Goal: Transaction & Acquisition: Purchase product/service

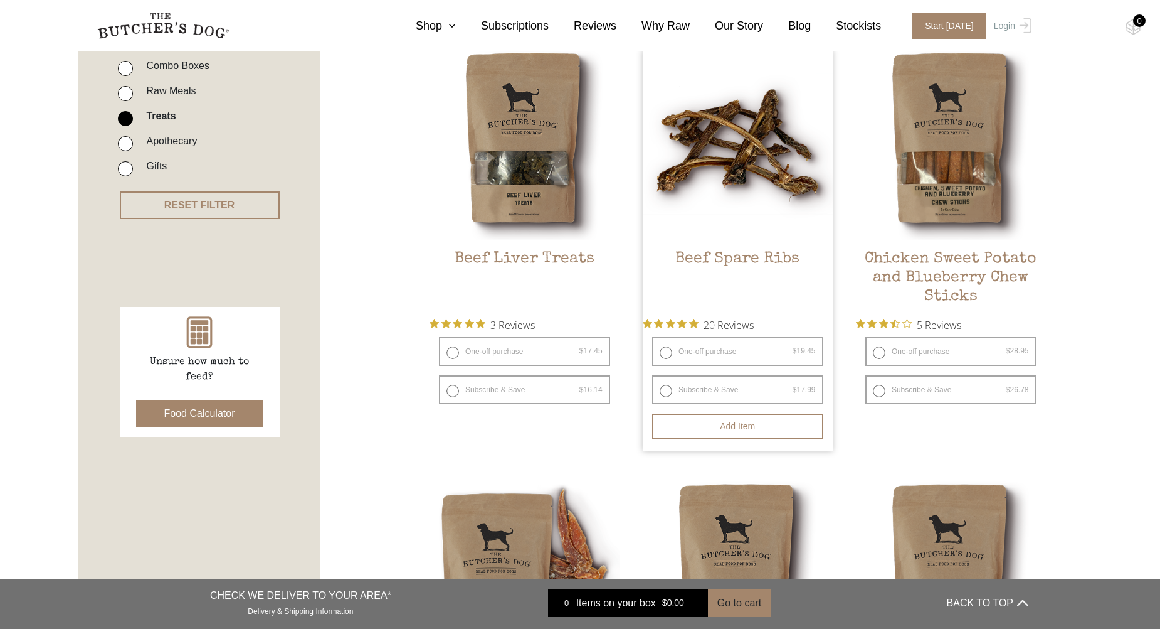
scroll to position [334, 0]
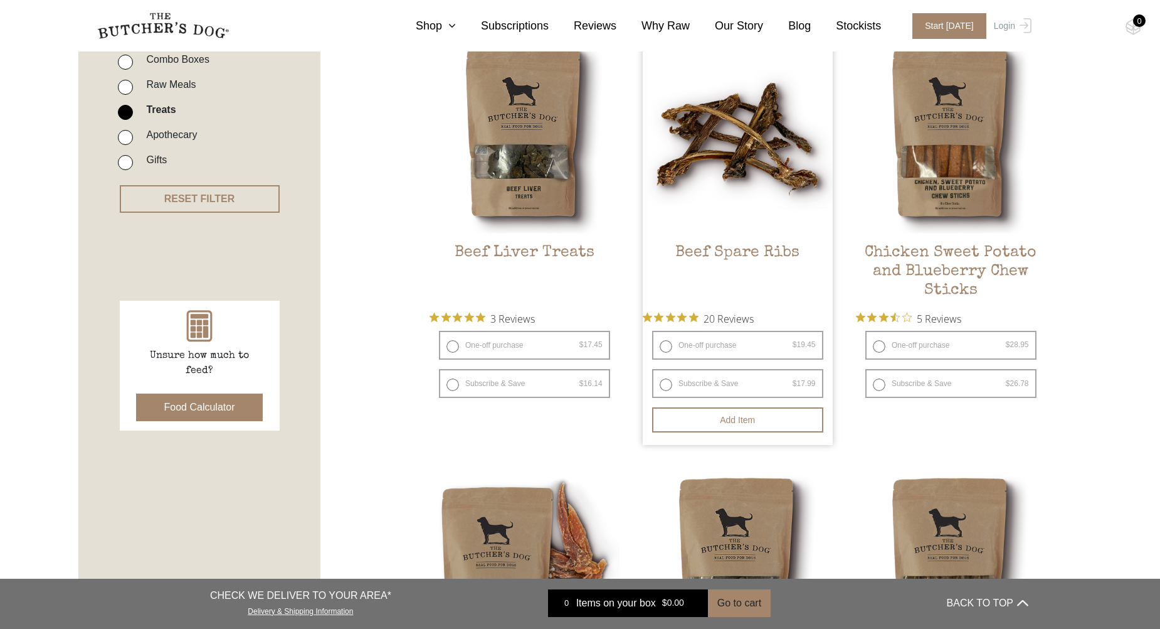
click at [701, 343] on label "One-off purchase $ 19.45 — or subscribe and save 7.5%" at bounding box center [737, 345] width 171 height 29
radio input "true"
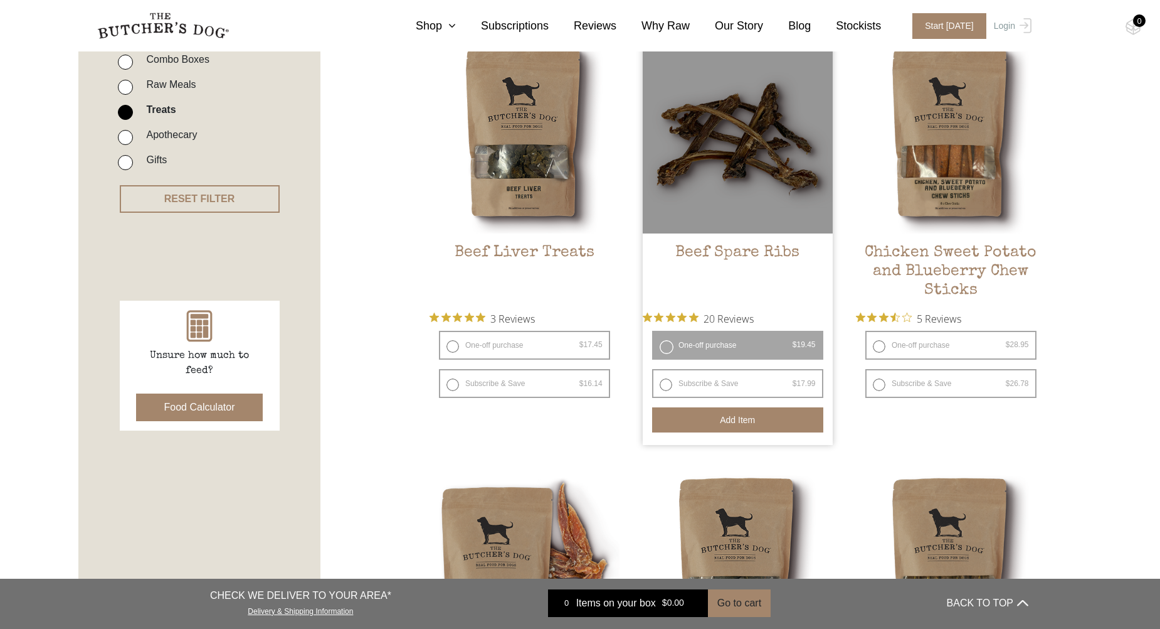
click at [686, 410] on button "Add item" at bounding box center [737, 419] width 171 height 25
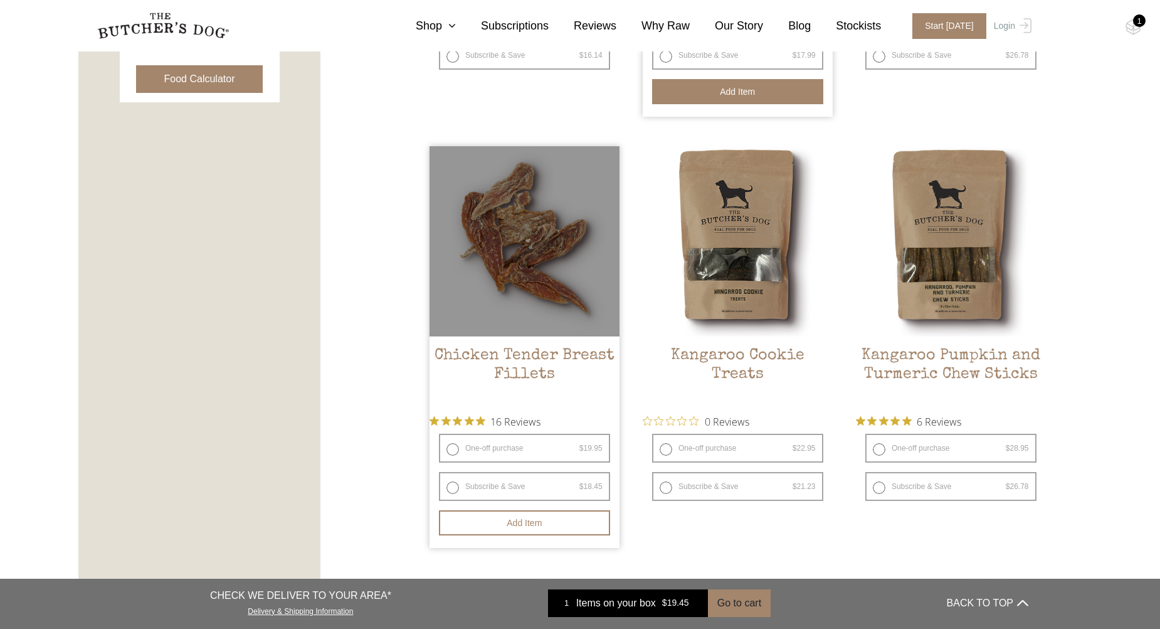
scroll to position [669, 0]
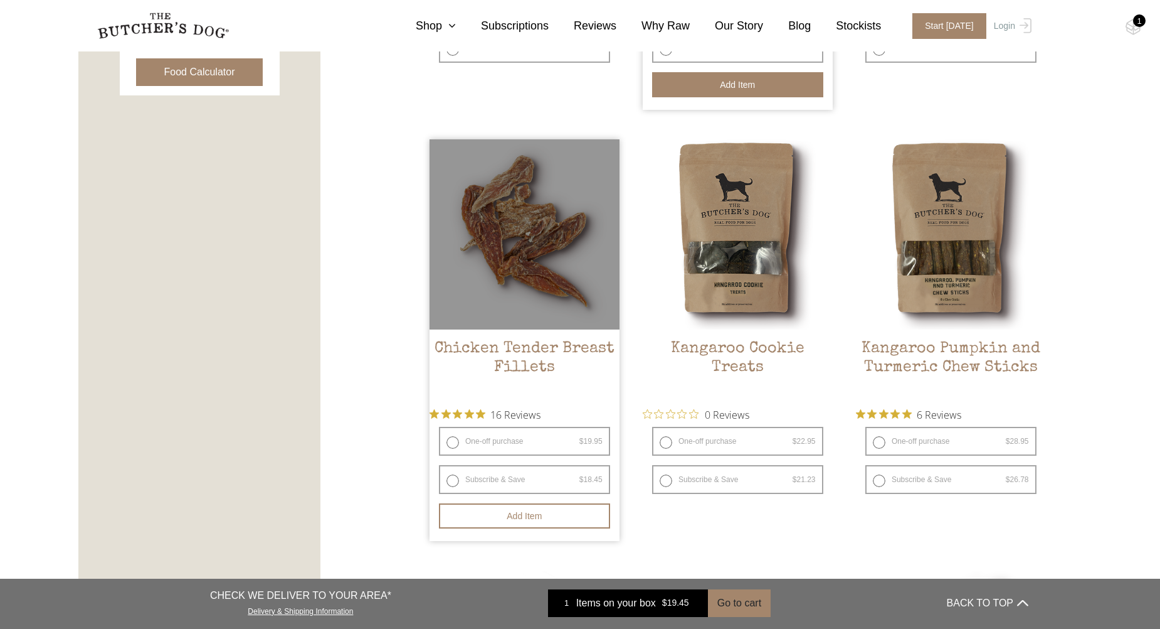
click at [506, 441] on label "One-off purchase $ 19.95 — or subscribe and save 7.5%" at bounding box center [524, 441] width 171 height 29
radio input "true"
radio input "false"
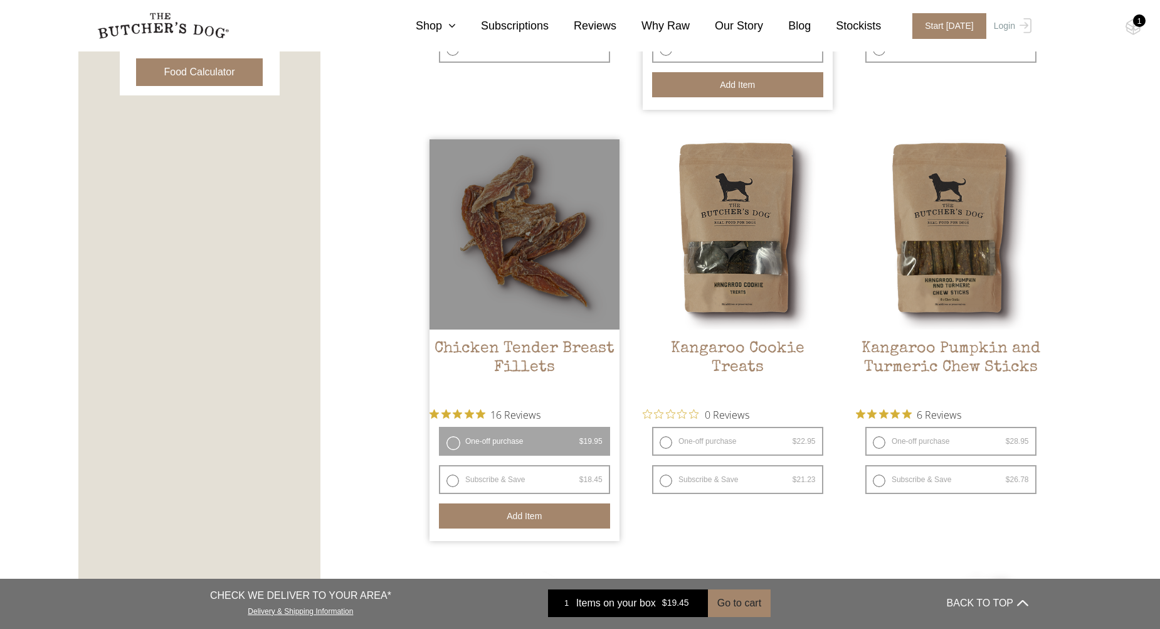
click at [530, 515] on button "Add item" at bounding box center [524, 515] width 171 height 25
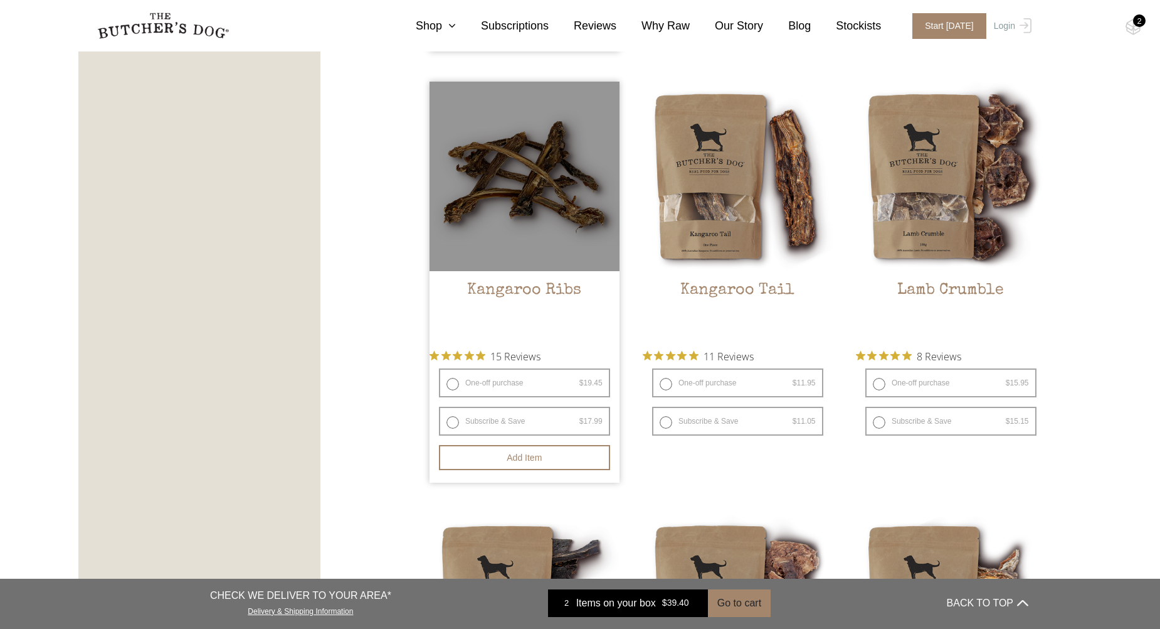
scroll to position [1171, 0]
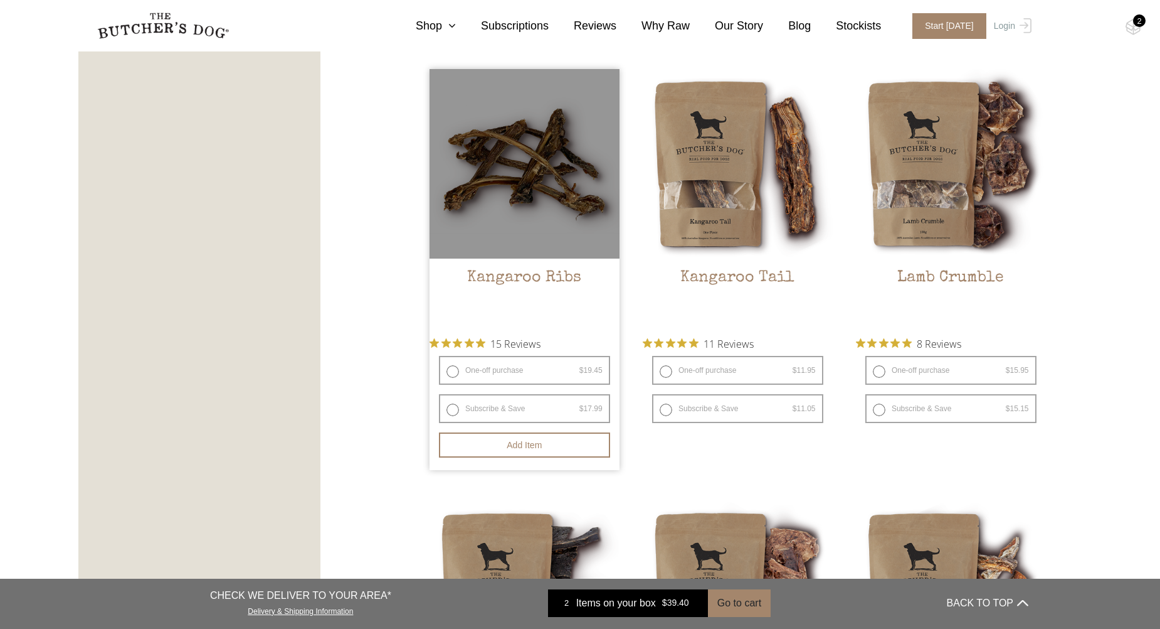
click at [541, 366] on label "One-off purchase $ 19.45 — or subscribe and save 7.5%" at bounding box center [524, 370] width 171 height 29
radio input "true"
radio input "false"
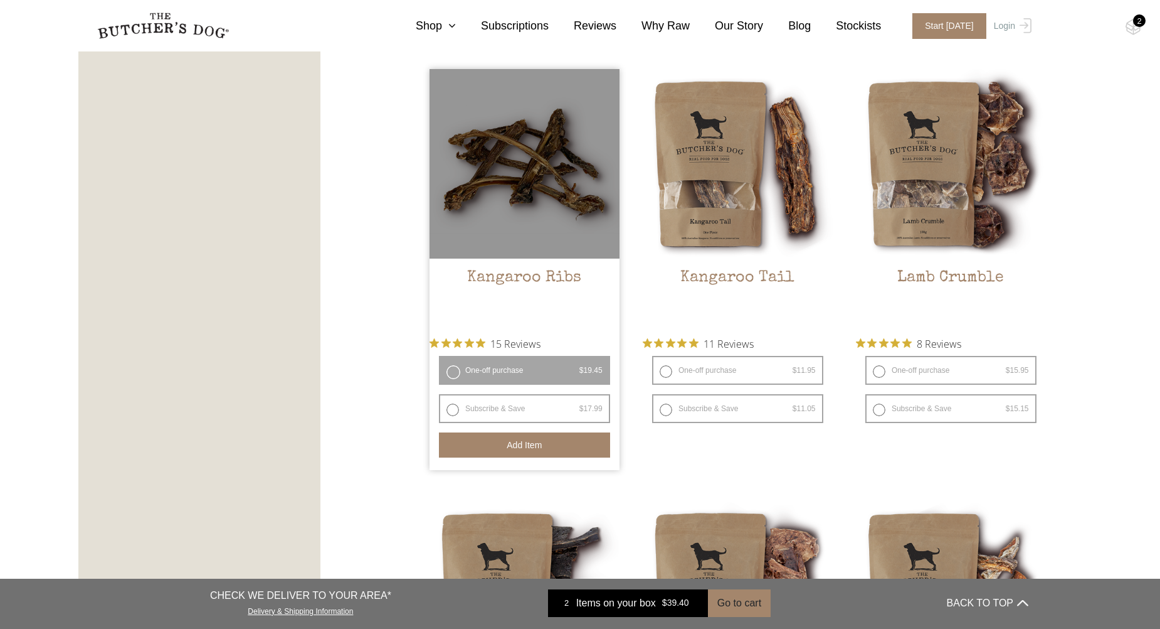
click at [544, 442] on button "Add item" at bounding box center [524, 444] width 171 height 25
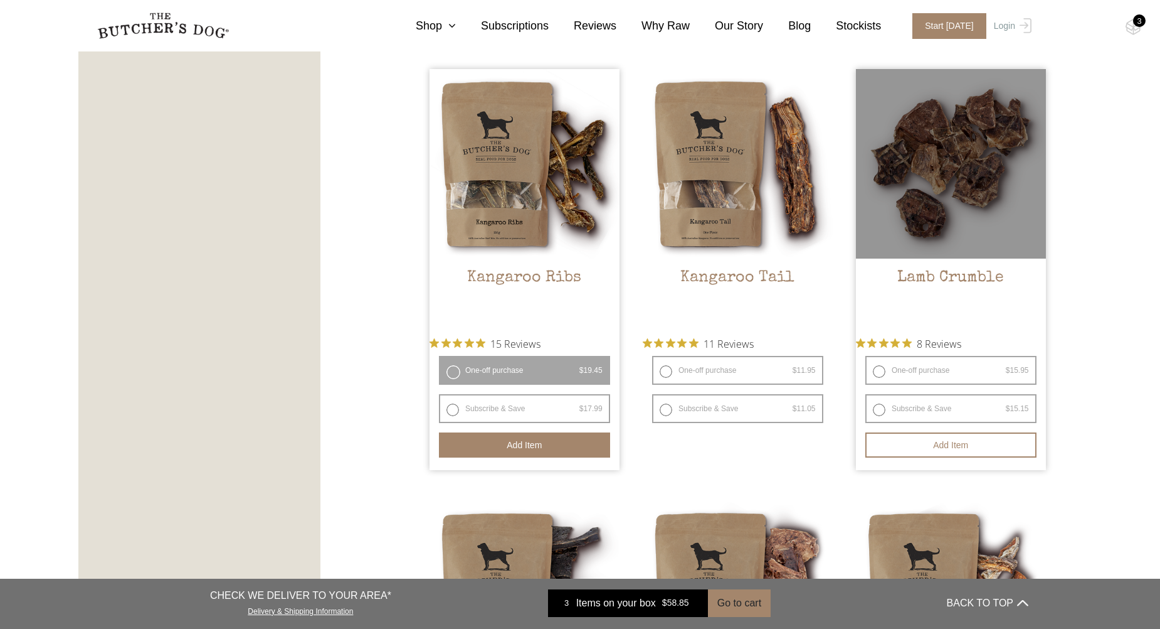
click at [963, 367] on label "One-off purchase $ 15.95 — or subscribe and save 5%" at bounding box center [951, 370] width 171 height 29
radio input "true"
radio input "false"
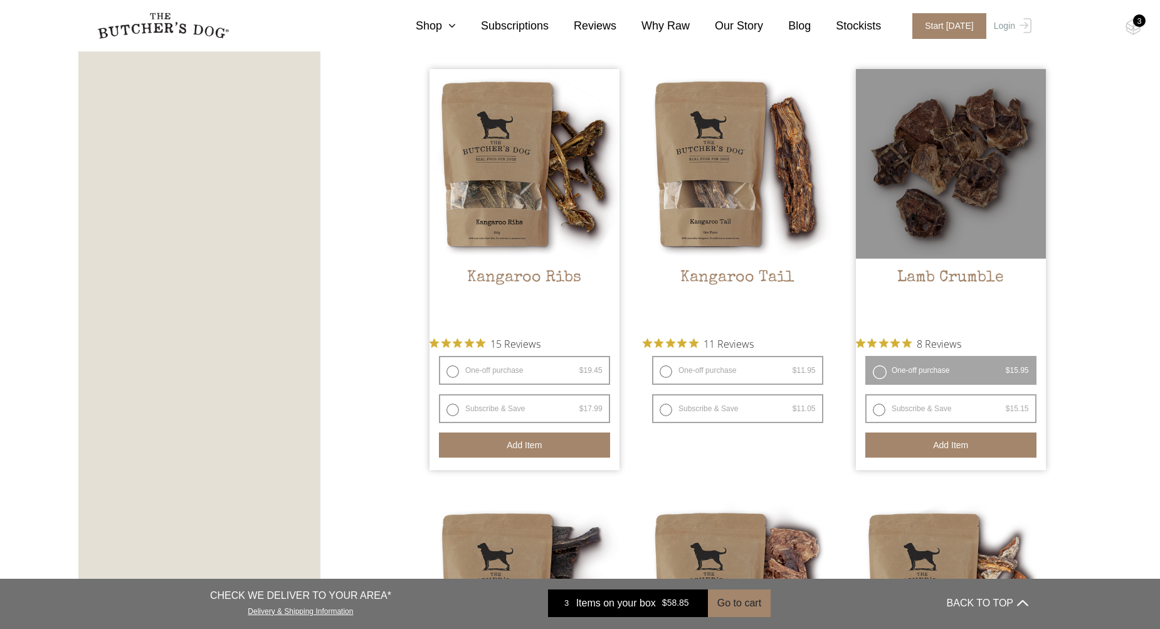
click at [962, 446] on button "Add item" at bounding box center [951, 444] width 171 height 25
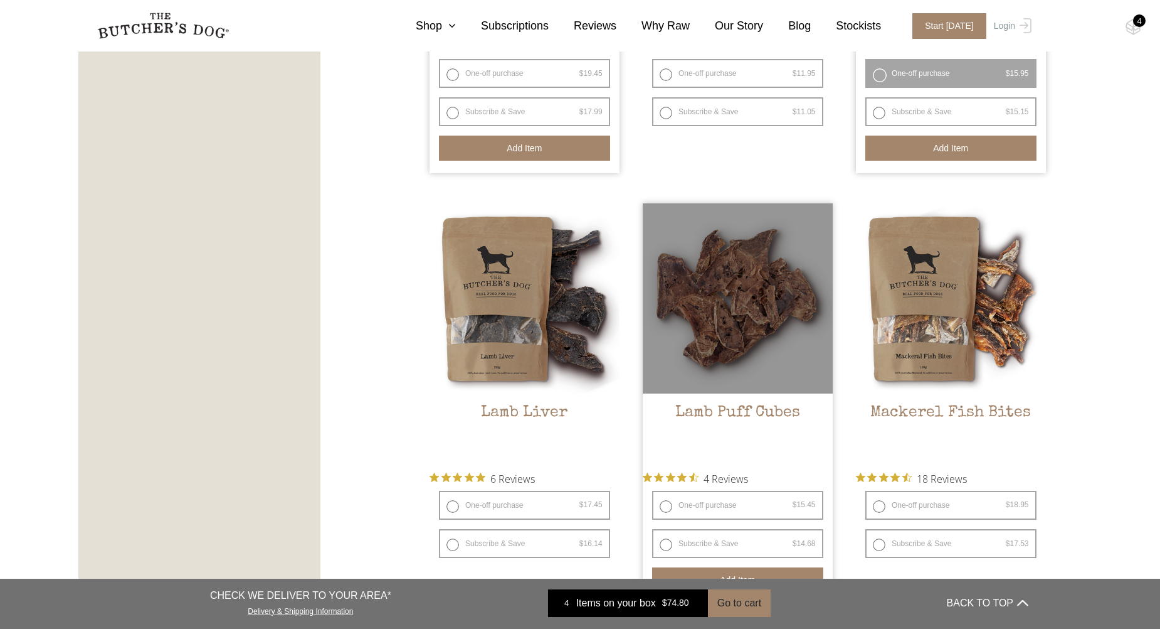
scroll to position [1505, 0]
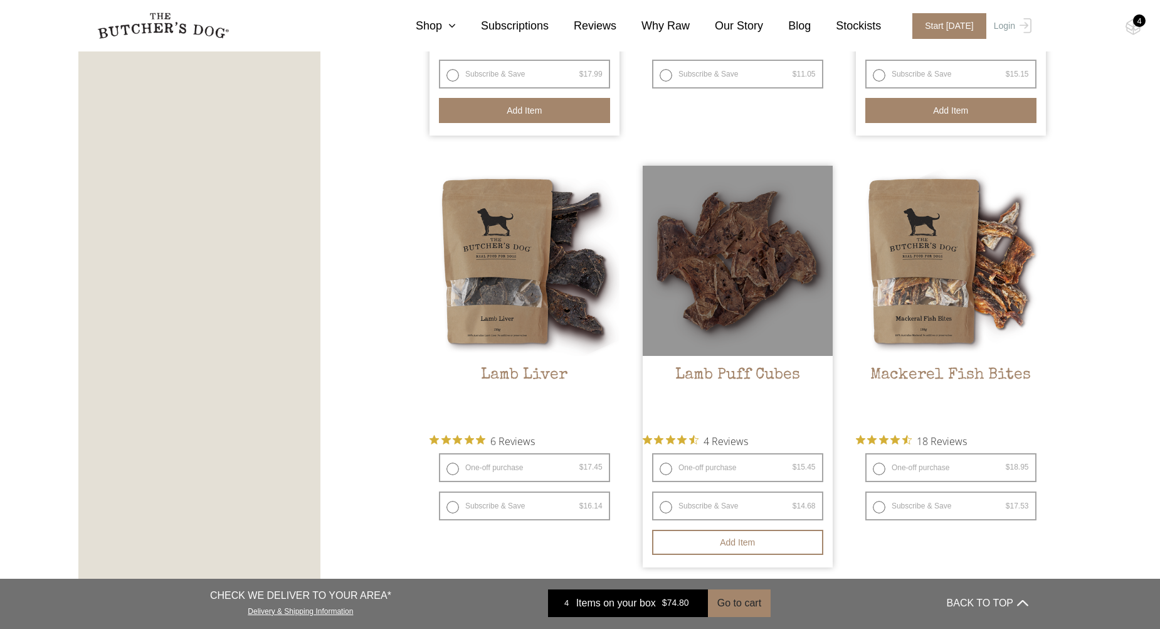
click at [698, 463] on label "One-off purchase $ 15.45 — or subscribe and save 5%" at bounding box center [737, 467] width 171 height 29
radio input "true"
radio input "false"
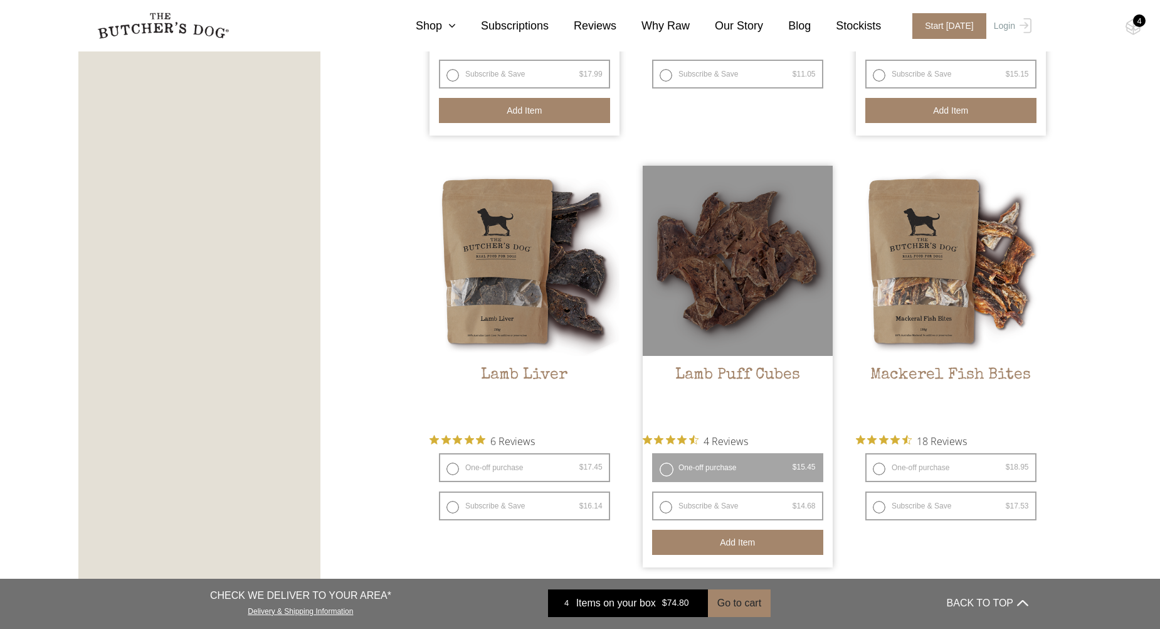
click at [710, 552] on button "Add item" at bounding box center [737, 541] width 171 height 25
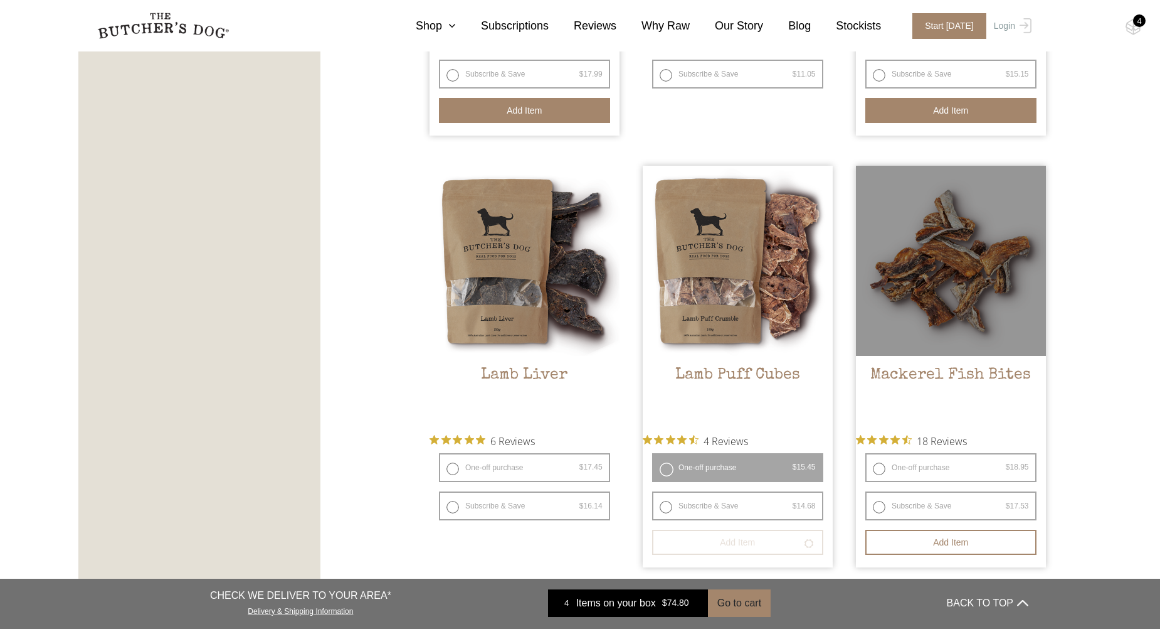
click at [940, 463] on label "One-off purchase $ 18.95 — or subscribe and save 7.5%" at bounding box center [951, 467] width 171 height 29
radio input "true"
radio input "false"
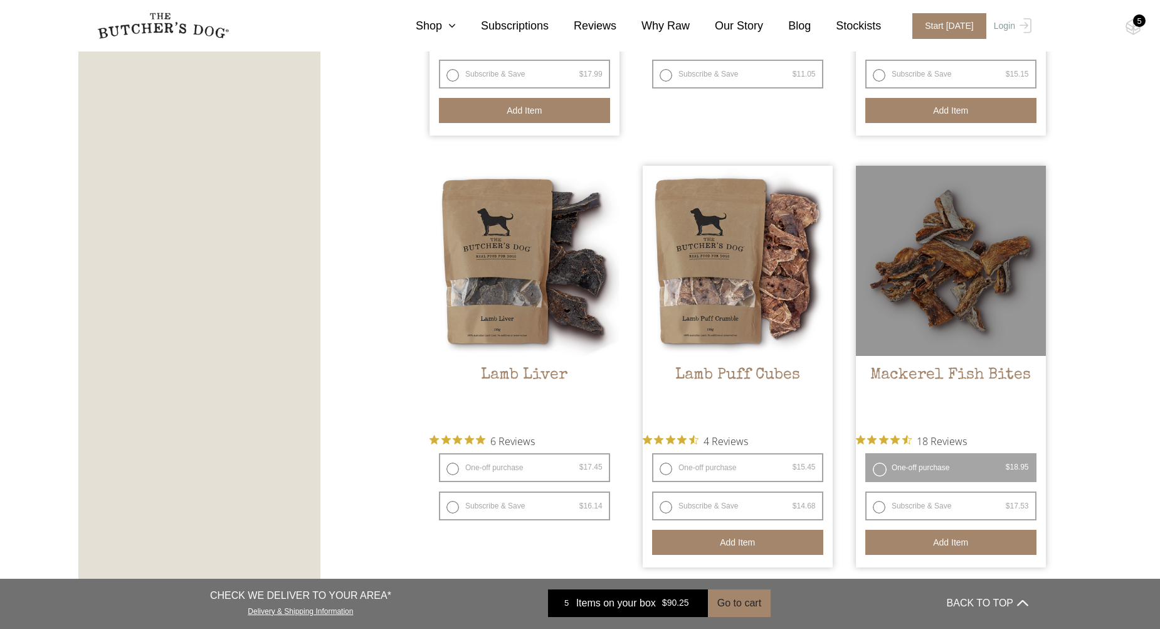
click at [940, 536] on button "Add item" at bounding box center [951, 541] width 171 height 25
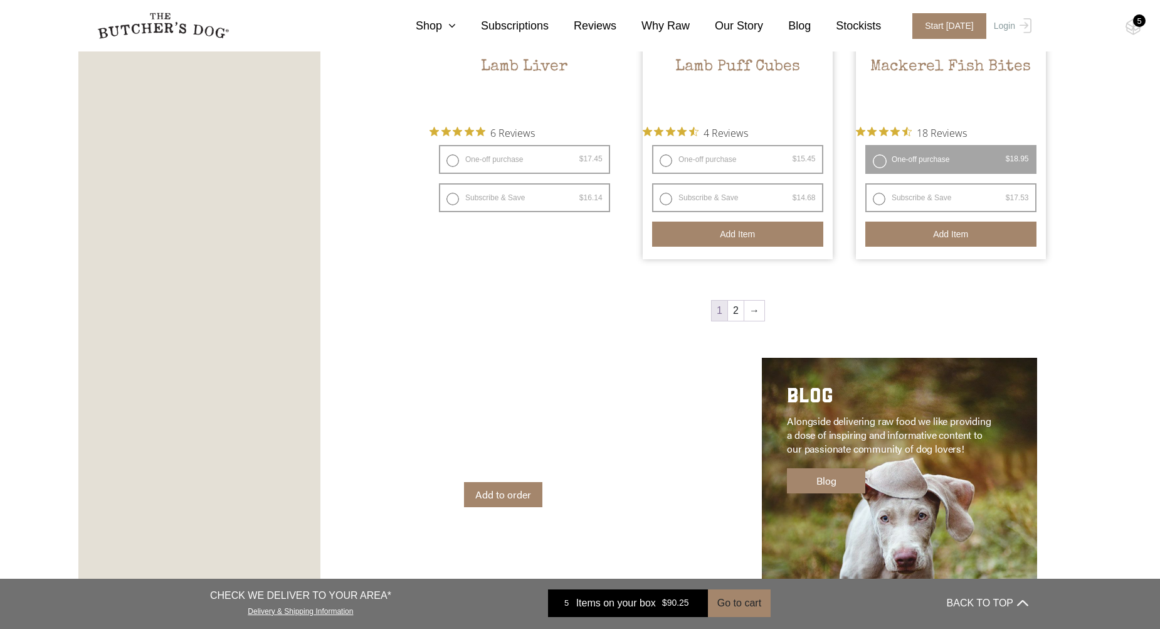
scroll to position [1840, 0]
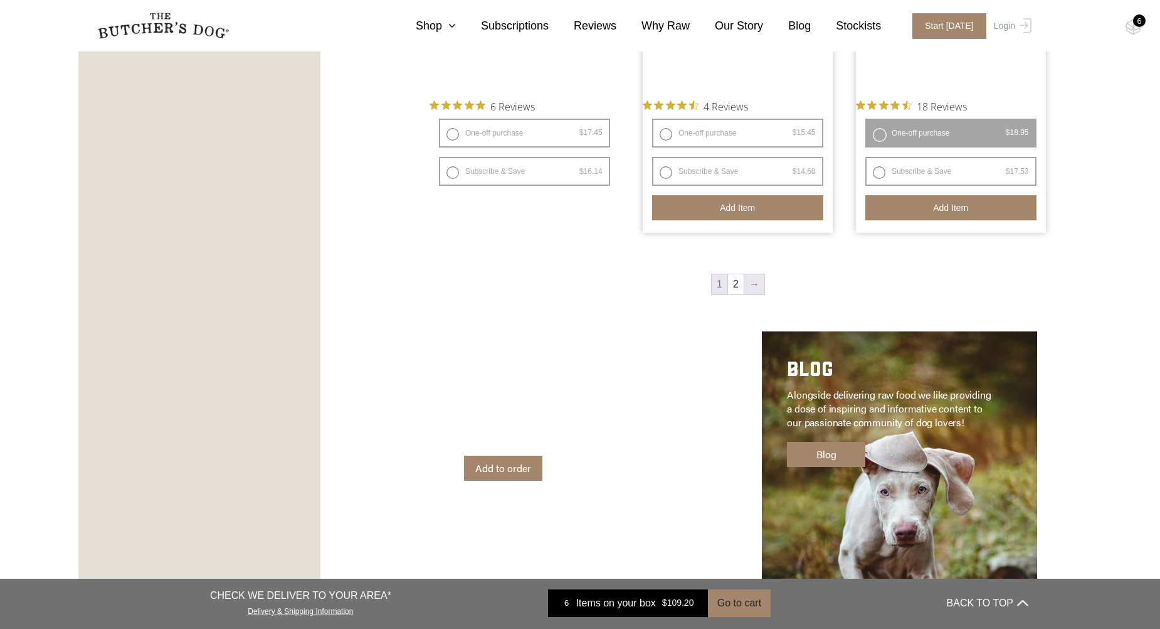
click at [756, 282] on link "→" at bounding box center [755, 284] width 20 height 20
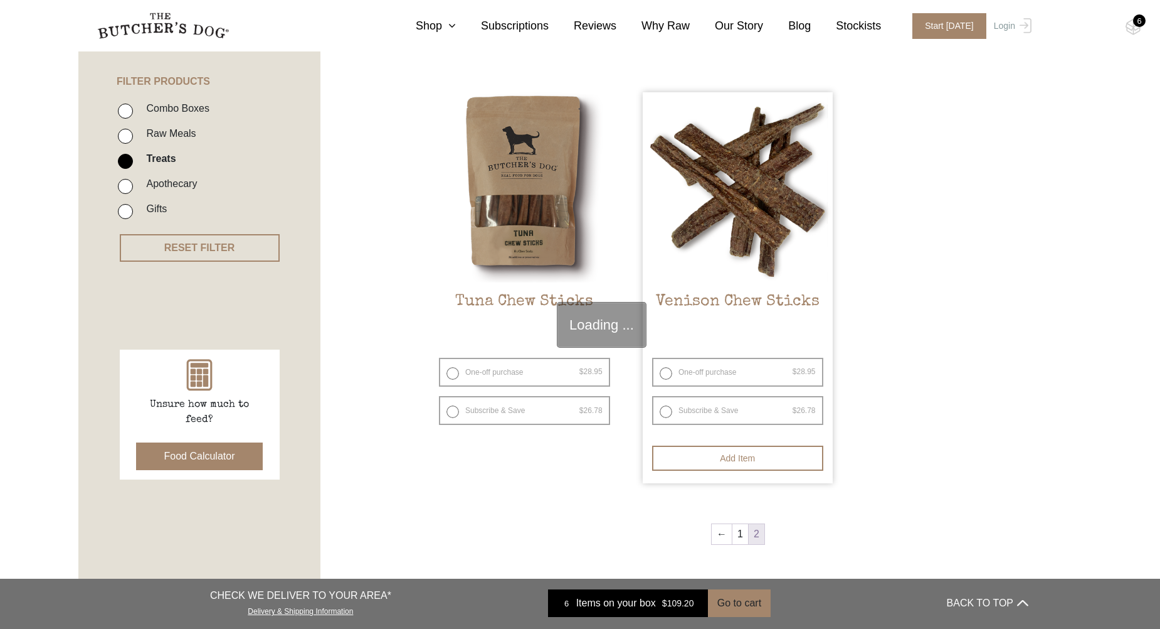
scroll to position [284, 0]
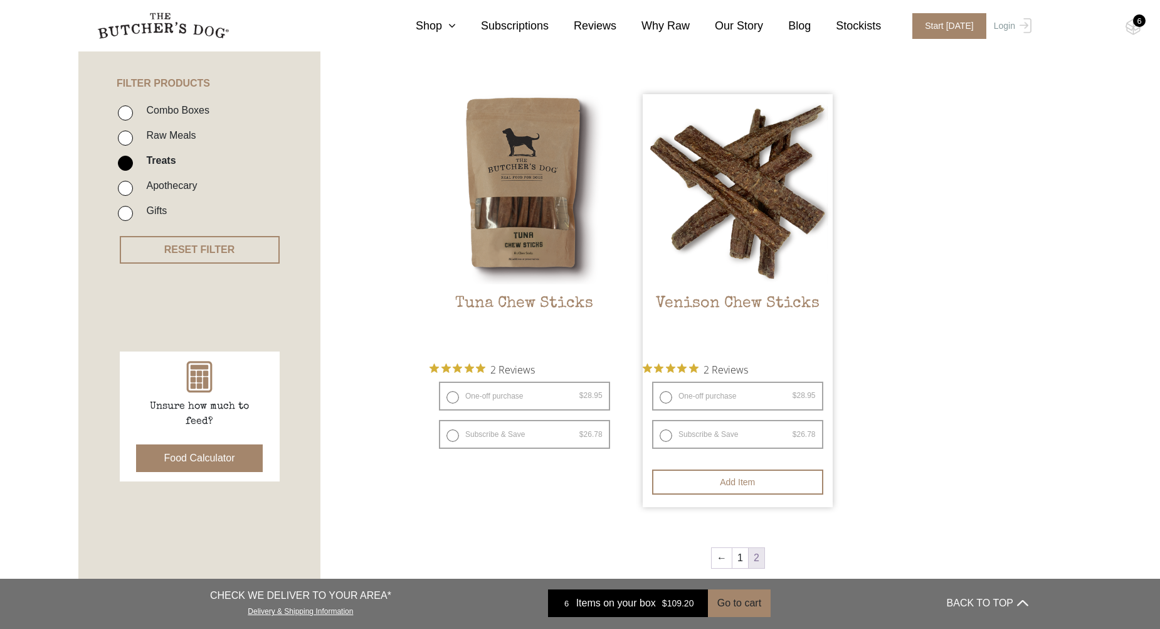
click at [741, 209] on img at bounding box center [738, 189] width 190 height 190
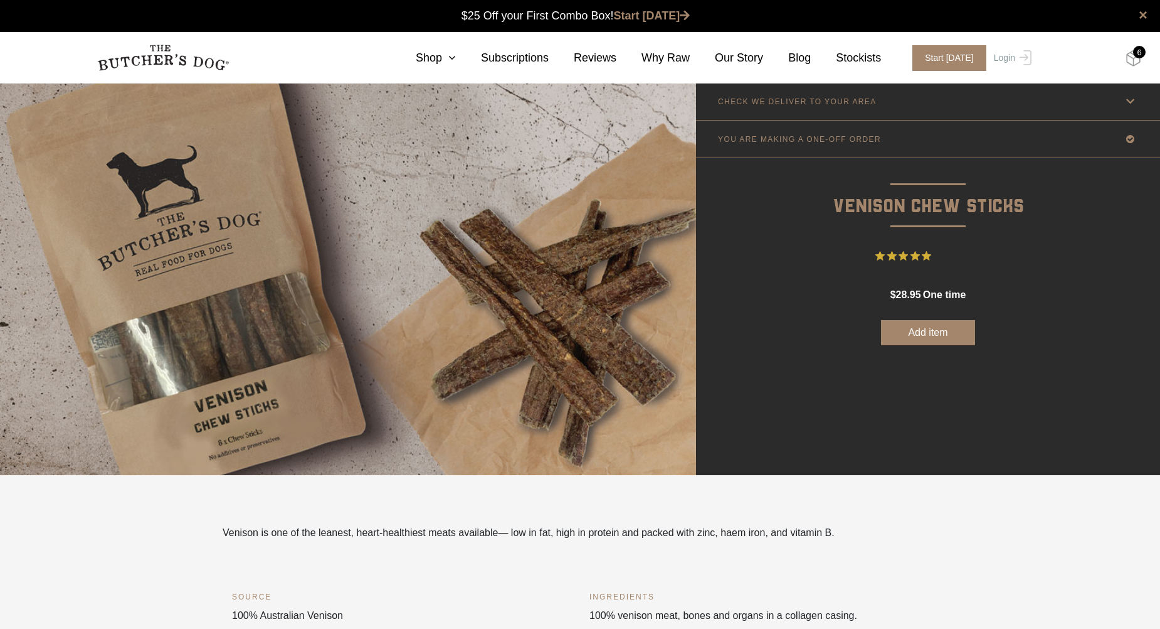
click at [1136, 58] on img at bounding box center [1134, 58] width 16 height 16
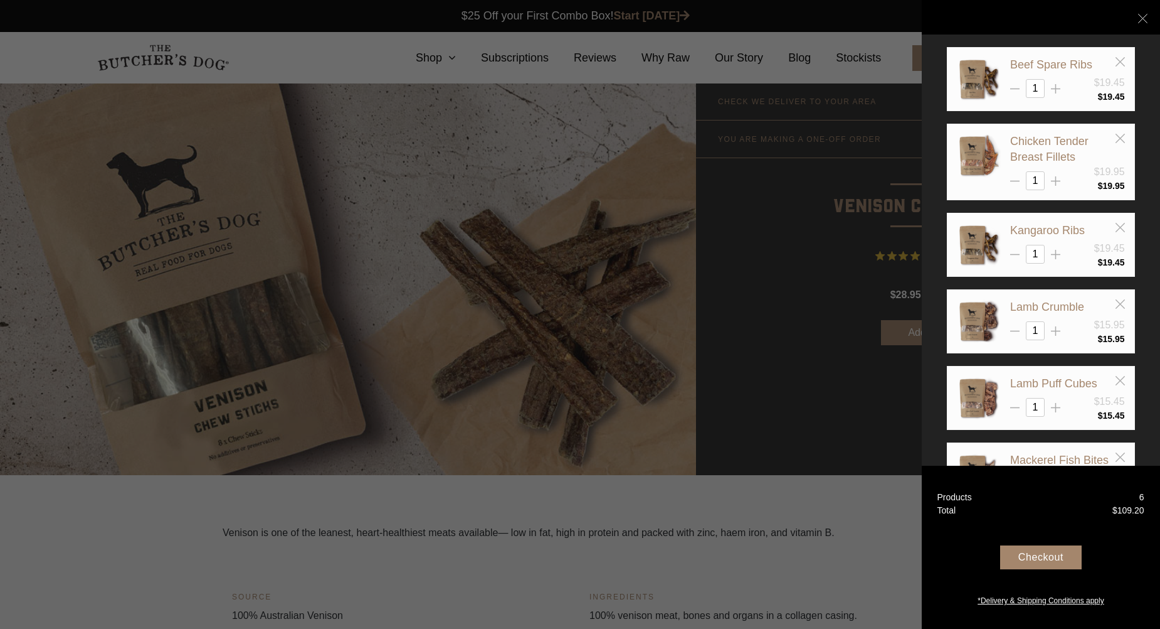
click at [1064, 559] on div "Checkout" at bounding box center [1041, 557] width 82 height 24
